Goal: Task Accomplishment & Management: Complete application form

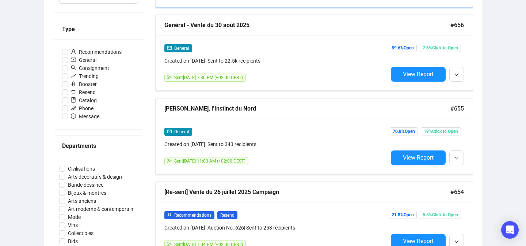
scroll to position [204, 0]
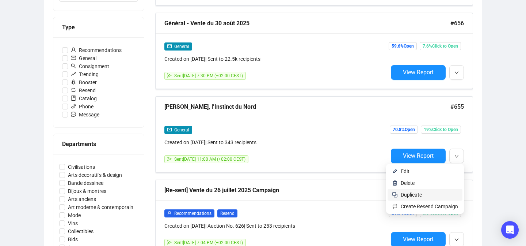
click at [413, 193] on span "Duplicate" at bounding box center [411, 195] width 21 height 6
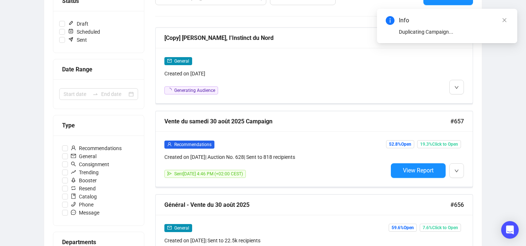
scroll to position [104, 0]
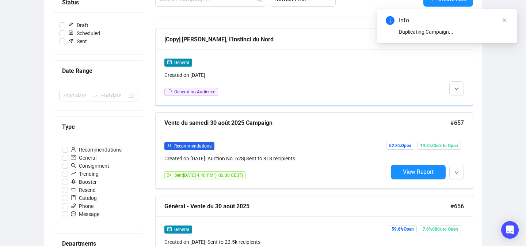
click at [456, 99] on div "General Created on [DATE] Generating Audience" at bounding box center [314, 76] width 317 height 55
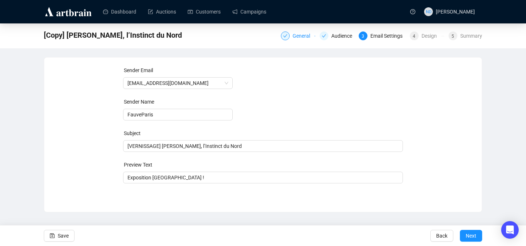
click at [298, 35] on div "General" at bounding box center [304, 35] width 22 height 9
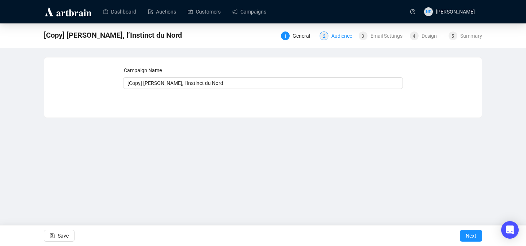
click at [337, 34] on div "Audience" at bounding box center [343, 35] width 25 height 9
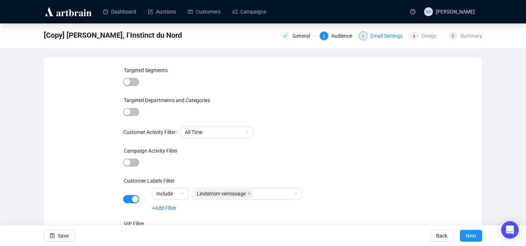
click at [380, 37] on div "Email Settings" at bounding box center [389, 35] width 37 height 9
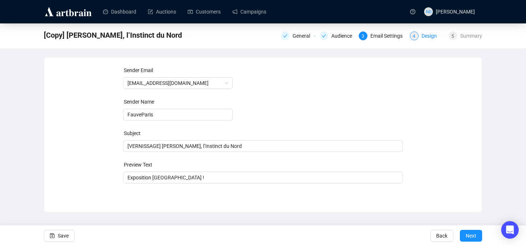
click at [422, 36] on div "Design" at bounding box center [432, 35] width 20 height 9
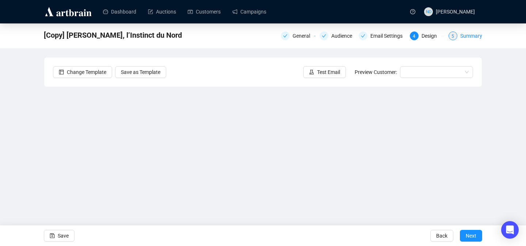
click at [466, 38] on div "Summary" at bounding box center [472, 35] width 22 height 9
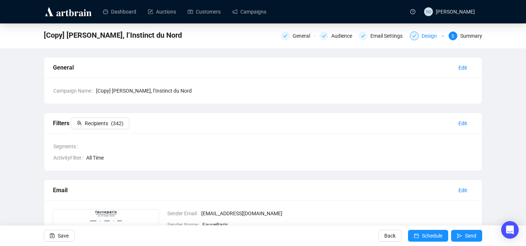
click at [426, 37] on div "Design" at bounding box center [432, 35] width 20 height 9
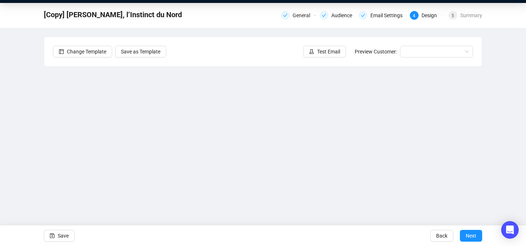
scroll to position [26, 0]
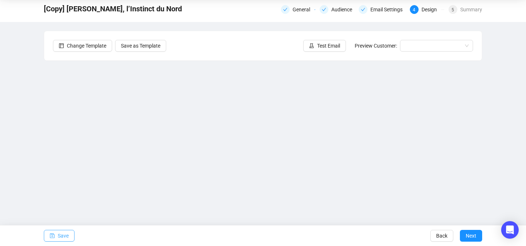
click at [60, 234] on span "Save" at bounding box center [63, 235] width 11 height 20
click at [60, 236] on span "Save" at bounding box center [63, 235] width 11 height 20
click at [390, 8] on div "Email Settings" at bounding box center [389, 9] width 37 height 9
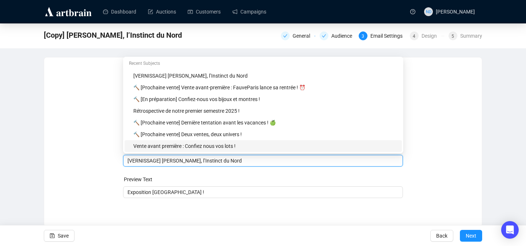
drag, startPoint x: 160, startPoint y: 147, endPoint x: 134, endPoint y: 149, distance: 26.4
click at [134, 149] on body "Dashboard Auctions Customers Campaigns ND [PERSON_NAME] [Copy] [PERSON_NAME], l…" at bounding box center [263, 123] width 526 height 246
drag, startPoint x: 160, startPoint y: 159, endPoint x: 136, endPoint y: 161, distance: 24.2
click at [136, 161] on input "[VERNISSAGE] [PERSON_NAME], l’Instinct du Nord" at bounding box center [264, 160] width 272 height 8
click at [137, 160] on input "[C'EST CE SOIR 8] [PERSON_NAME], l’Instinct du Nord" at bounding box center [264, 160] width 272 height 8
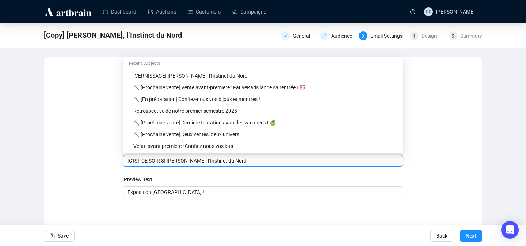
click at [167, 160] on input "[C'!ST CE SOIR 8] [PERSON_NAME], l’Instinct du Nord" at bounding box center [264, 160] width 272 height 8
click at [136, 162] on input "[C'!ST CE SOIR !] [PERSON_NAME], l’Instinct du Nord" at bounding box center [264, 160] width 272 height 8
click at [135, 162] on input "[C'!ST CE SOIR !] [PERSON_NAME], l’Instinct du Nord" at bounding box center [264, 160] width 272 height 8
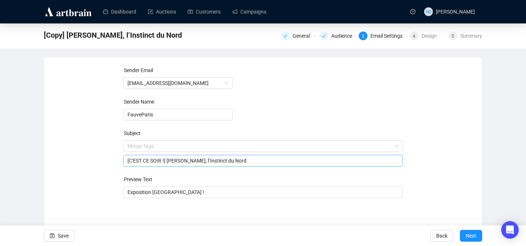
click at [171, 160] on input "[C'EST CE SOIR !] [PERSON_NAME], l’Instinct du Nord" at bounding box center [264, 160] width 272 height 8
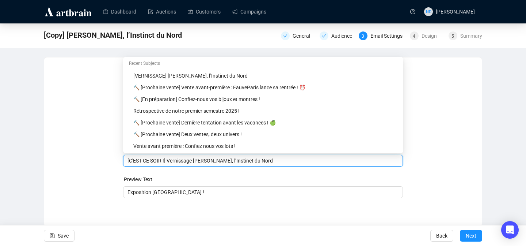
click at [284, 158] on input "[C'EST CE SOIR !] Vernissage [PERSON_NAME], l’Instinct du Nord" at bounding box center [264, 160] width 272 height 8
drag, startPoint x: 289, startPoint y: 161, endPoint x: 251, endPoint y: 161, distance: 38.4
click at [251, 161] on input "[C'EST CE SOIR !] Vernissage [PERSON_NAME], l’Instinct du Nord" at bounding box center [264, 160] width 272 height 8
type input "[C'EST CE SOIR !] Vernissage [PERSON_NAME]"
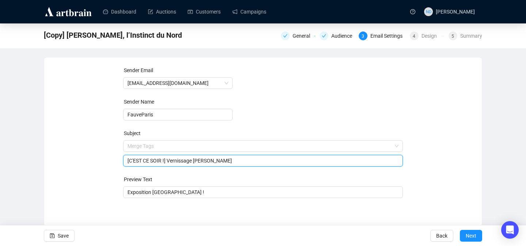
click at [198, 174] on form "Sender Email [EMAIL_ADDRESS][DOMAIN_NAME] Sender Name FauveParis Subject Merge …" at bounding box center [263, 132] width 280 height 132
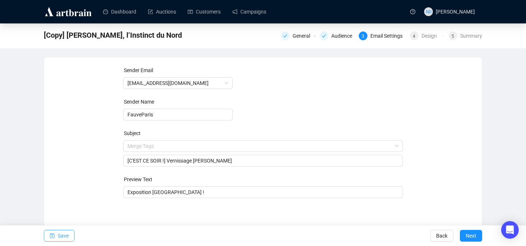
click at [65, 238] on span "Save" at bounding box center [63, 235] width 11 height 20
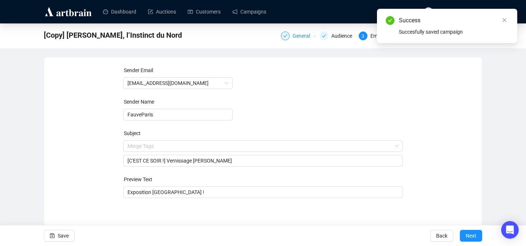
click at [300, 37] on div "General" at bounding box center [304, 35] width 22 height 9
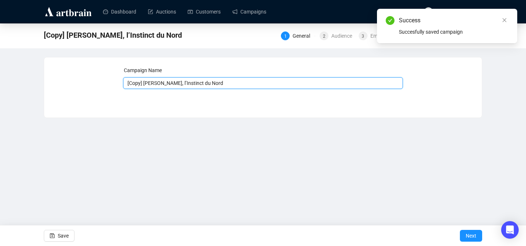
drag, startPoint x: 145, startPoint y: 84, endPoint x: 108, endPoint y: 85, distance: 36.9
click at [108, 85] on div "Campaign Name [Copy] [PERSON_NAME], l’Instinct du Nord Save Next" at bounding box center [263, 81] width 420 height 31
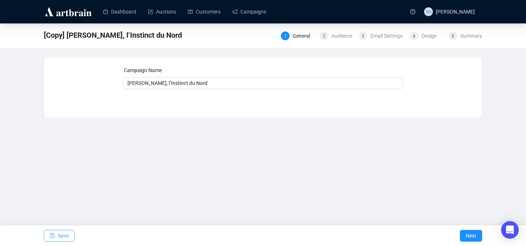
click at [58, 236] on span "Save" at bounding box center [63, 235] width 11 height 20
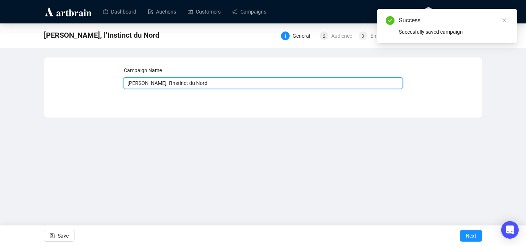
click at [128, 84] on input "[PERSON_NAME], l’Instinct du Nord" at bounding box center [263, 83] width 280 height 12
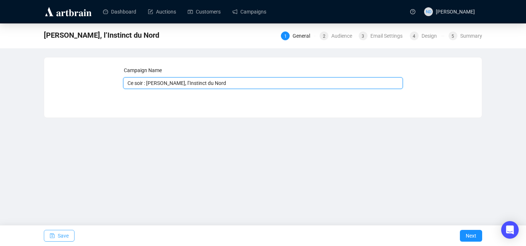
type input "Ce soir : [PERSON_NAME], l’Instinct du Nord"
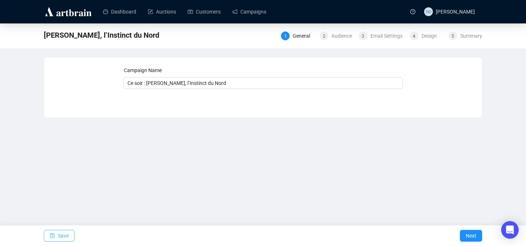
click at [53, 240] on span "button" at bounding box center [52, 235] width 5 height 20
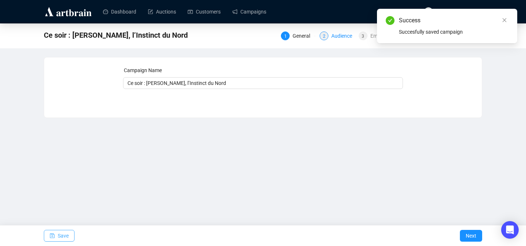
click at [350, 33] on div "Audience" at bounding box center [343, 35] width 25 height 9
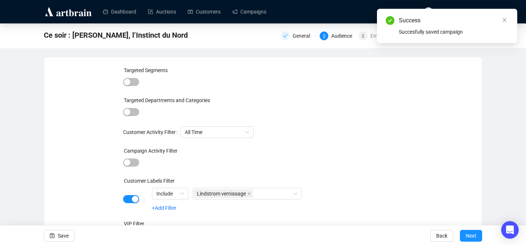
scroll to position [43, 0]
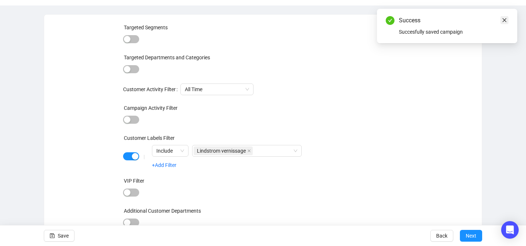
click at [503, 18] on icon "close" at bounding box center [504, 20] width 5 height 5
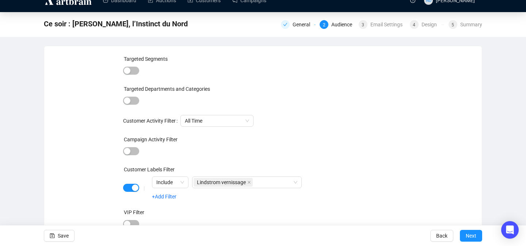
scroll to position [0, 0]
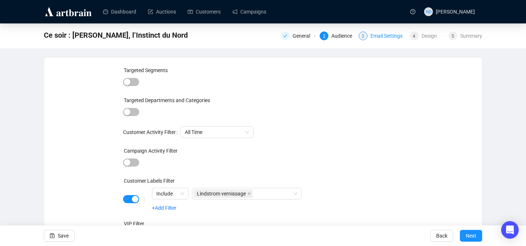
click at [383, 35] on div "Email Settings" at bounding box center [389, 35] width 37 height 9
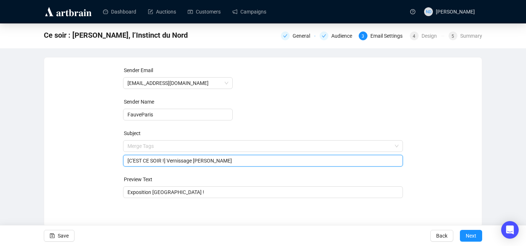
click at [258, 145] on span "Merge Tags [C'EST CE SOIR !] Vernissage [PERSON_NAME]" at bounding box center [263, 153] width 280 height 20
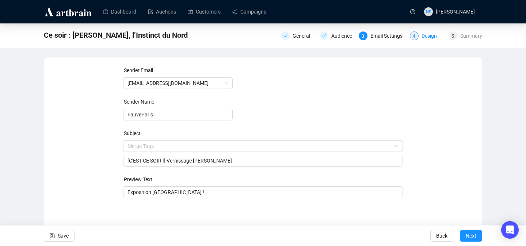
click at [422, 33] on div "Design" at bounding box center [432, 35] width 20 height 9
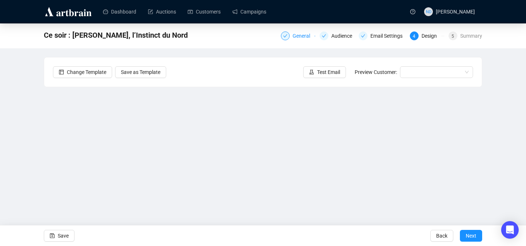
click at [306, 35] on div "General" at bounding box center [304, 35] width 22 height 9
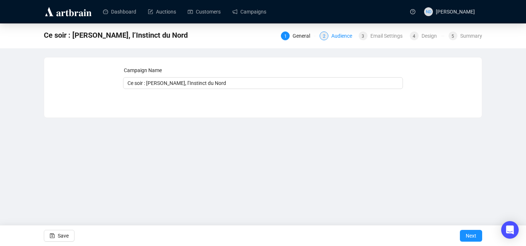
click at [349, 36] on div "Audience" at bounding box center [343, 35] width 25 height 9
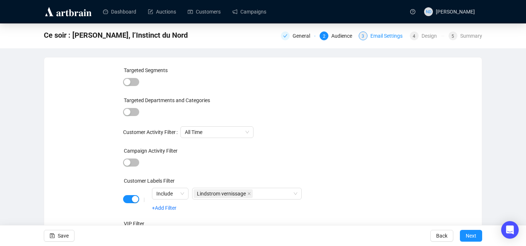
click at [393, 35] on div "Email Settings" at bounding box center [389, 35] width 37 height 9
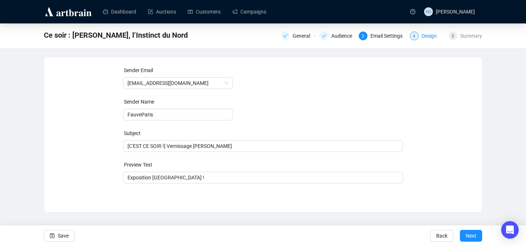
click at [429, 36] on div "Design" at bounding box center [432, 35] width 20 height 9
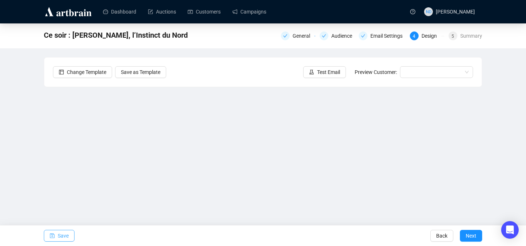
click at [55, 238] on button "Save" at bounding box center [59, 236] width 31 height 12
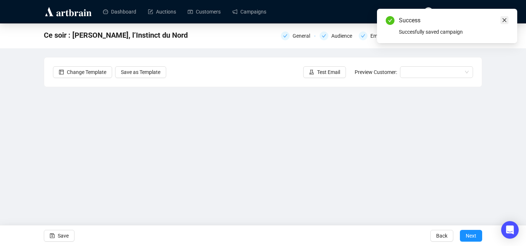
click at [506, 19] on icon "close" at bounding box center [504, 20] width 5 height 5
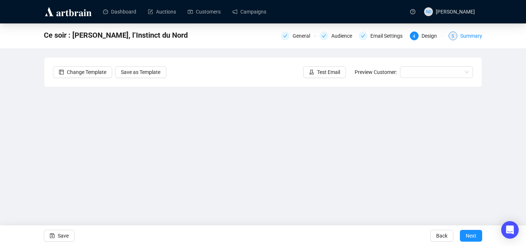
click at [463, 35] on div "Summary" at bounding box center [472, 35] width 22 height 9
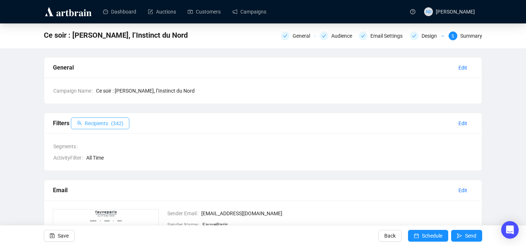
click at [124, 124] on span "( 342 )" at bounding box center [117, 123] width 12 height 8
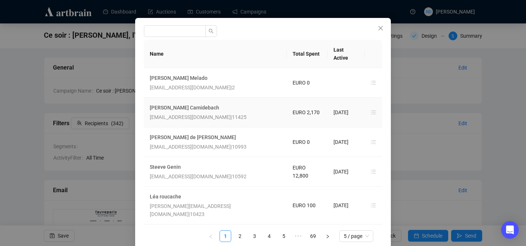
scroll to position [20, 0]
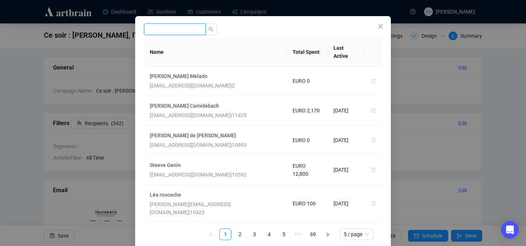
click at [176, 30] on input "search" at bounding box center [175, 29] width 62 height 12
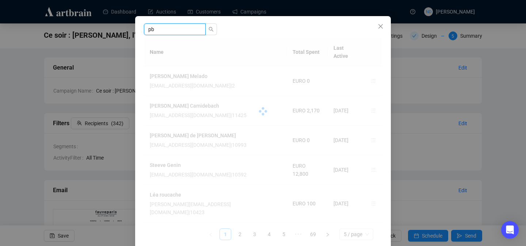
scroll to position [0, 0]
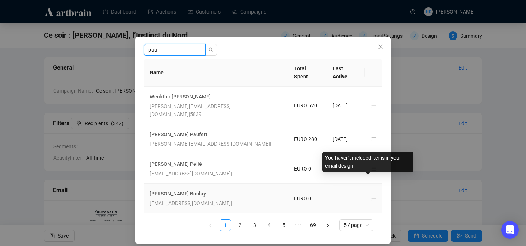
type input "pau"
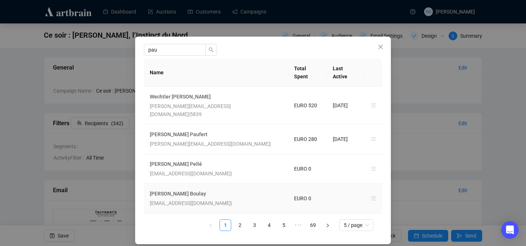
click at [341, 187] on td at bounding box center [346, 198] width 38 height 30
click at [288, 183] on td "EURO 0" at bounding box center [307, 198] width 39 height 30
click at [294, 195] on span "EURO 0" at bounding box center [302, 198] width 17 height 6
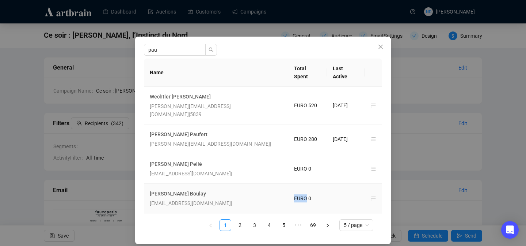
click at [294, 195] on span "EURO 0" at bounding box center [302, 198] width 17 height 6
click at [380, 43] on button "Close" at bounding box center [381, 47] width 12 height 12
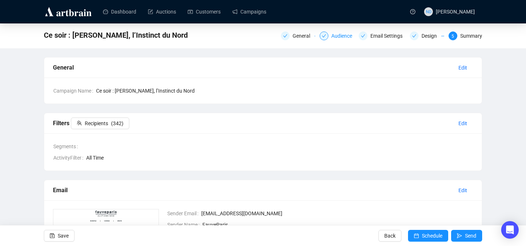
click at [333, 34] on div "Audience" at bounding box center [343, 35] width 25 height 9
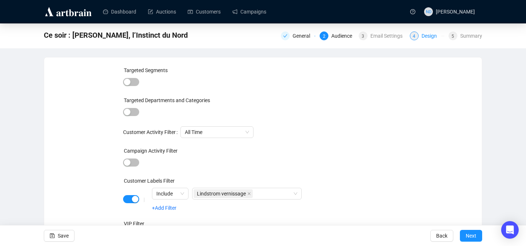
click at [425, 37] on div "Design" at bounding box center [432, 35] width 20 height 9
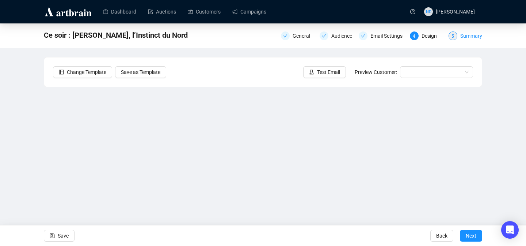
click at [474, 35] on div "Summary" at bounding box center [472, 35] width 22 height 9
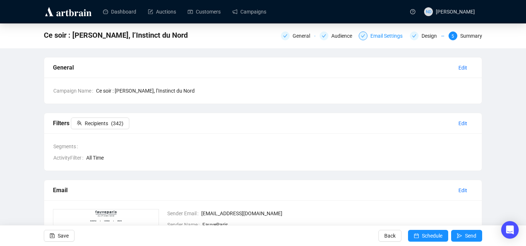
click at [386, 34] on div "Email Settings" at bounding box center [389, 35] width 37 height 9
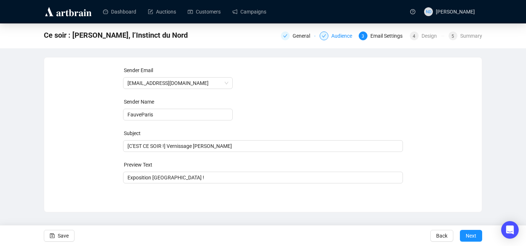
click at [331, 36] on div "Audience" at bounding box center [343, 35] width 25 height 9
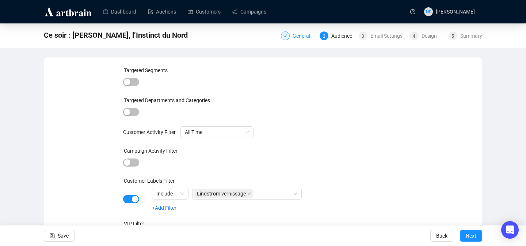
click at [293, 35] on div "General" at bounding box center [304, 35] width 22 height 9
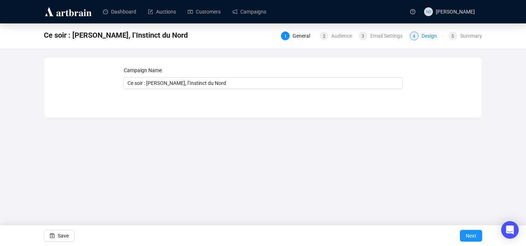
click at [428, 34] on div "Design" at bounding box center [432, 35] width 20 height 9
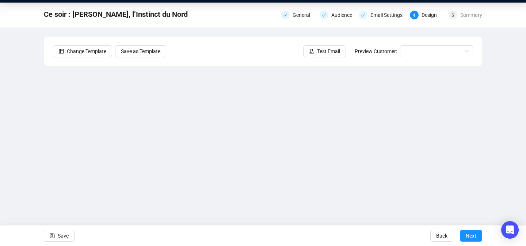
scroll to position [26, 0]
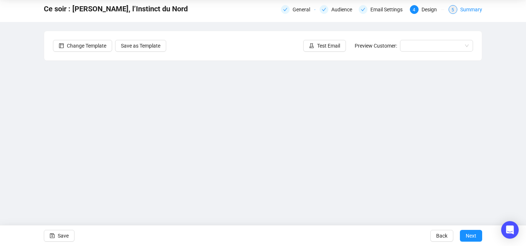
click at [469, 12] on div "Summary" at bounding box center [472, 9] width 22 height 9
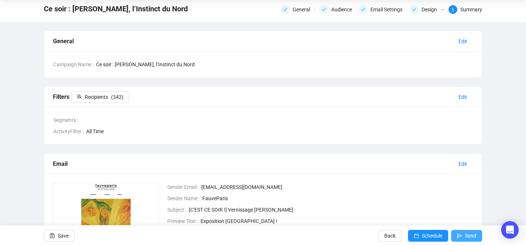
click at [458, 233] on icon "send" at bounding box center [459, 235] width 5 height 5
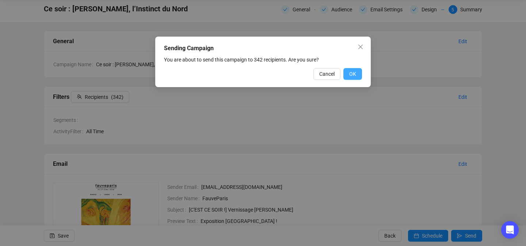
click at [348, 77] on button "OK" at bounding box center [353, 74] width 19 height 12
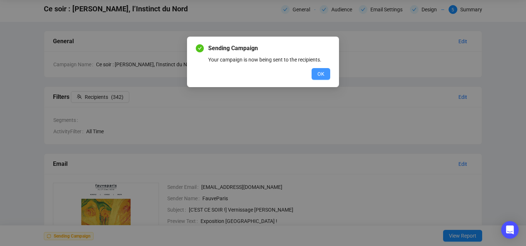
click at [321, 73] on span "OK" at bounding box center [321, 74] width 7 height 8
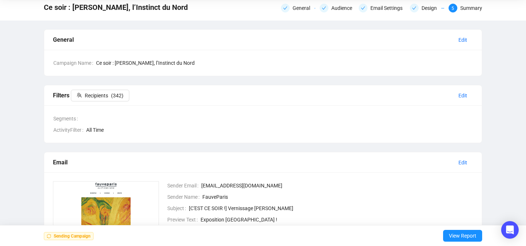
scroll to position [27, 0]
